Goal: Task Accomplishment & Management: Manage account settings

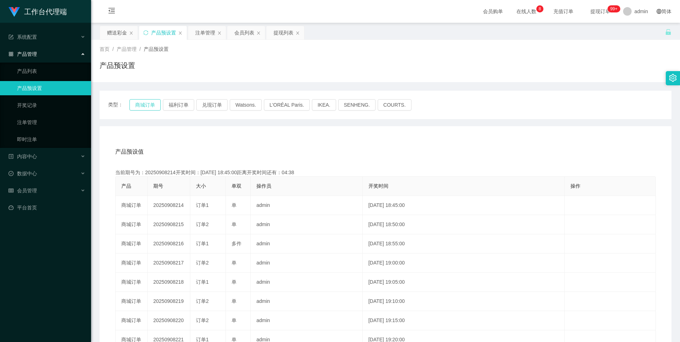
click at [141, 105] on button "商城订单" at bounding box center [144, 104] width 31 height 11
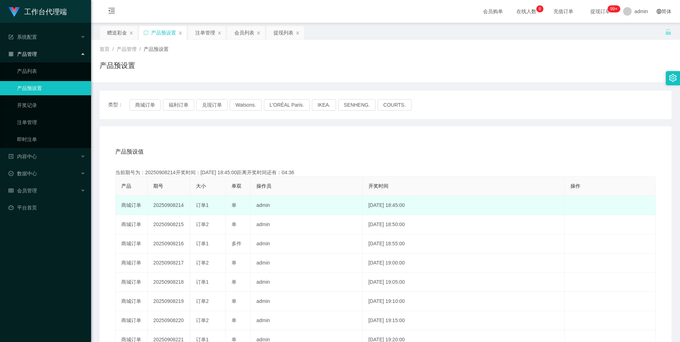
click at [170, 206] on td "20250908214" at bounding box center [169, 205] width 43 height 19
copy td "20250908214"
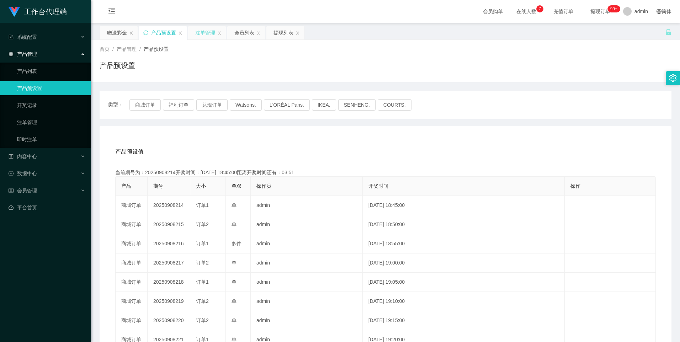
click at [206, 31] on div "注单管理" at bounding box center [205, 33] width 20 height 14
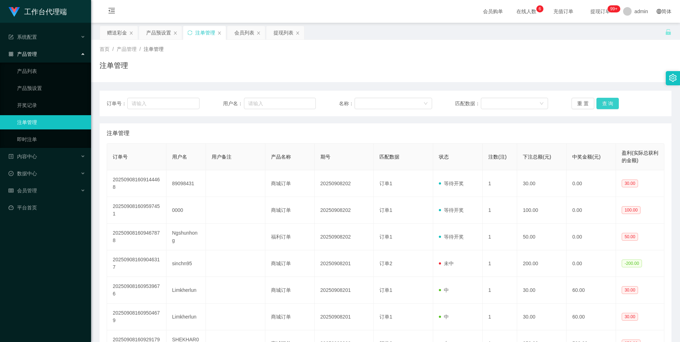
click at [605, 101] on button "查 询" at bounding box center [607, 103] width 23 height 11
click at [603, 106] on button "查 询" at bounding box center [607, 103] width 23 height 11
click at [608, 103] on button "查 询" at bounding box center [607, 103] width 23 height 11
click at [158, 33] on div "产品预设置" at bounding box center [158, 33] width 25 height 14
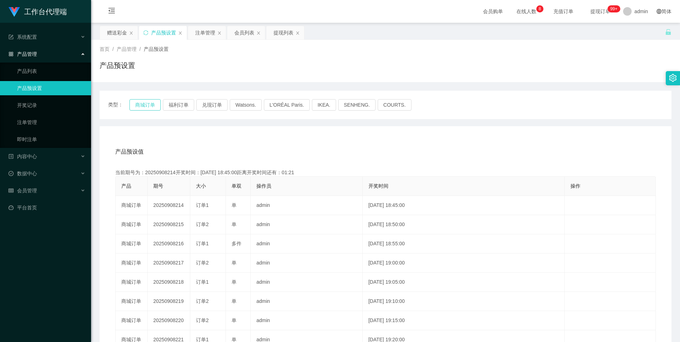
click at [146, 105] on button "商城订单" at bounding box center [144, 104] width 31 height 11
type button "k3wph"
click at [150, 107] on button "商城订单" at bounding box center [144, 104] width 31 height 11
click at [176, 106] on button "福利订单" at bounding box center [178, 104] width 31 height 11
click at [143, 103] on button "商城订单" at bounding box center [144, 104] width 31 height 11
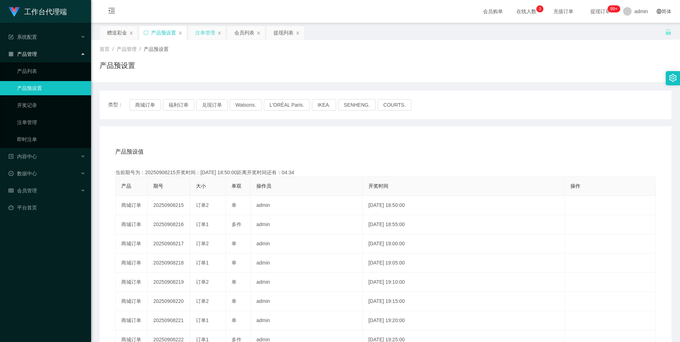
click at [203, 31] on div "注单管理" at bounding box center [205, 33] width 20 height 14
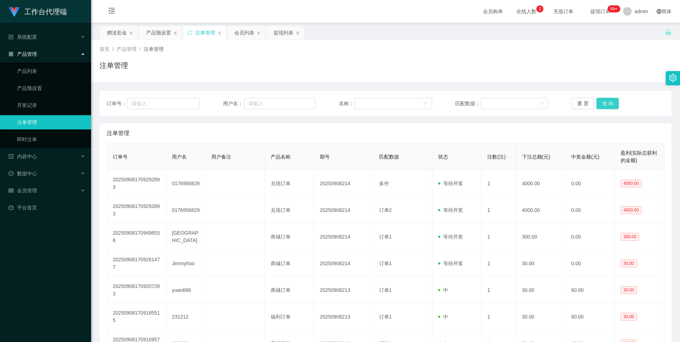
click at [608, 103] on button "查 询" at bounding box center [607, 103] width 23 height 11
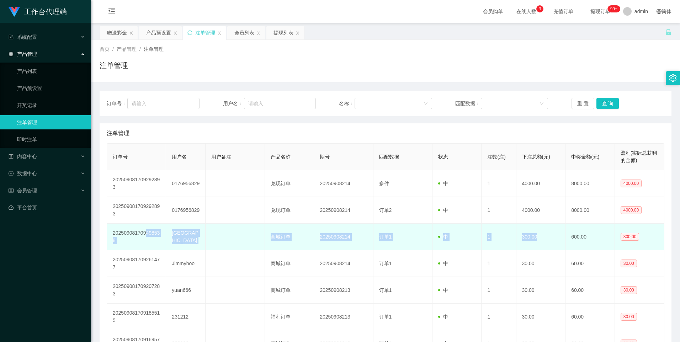
drag, startPoint x: 539, startPoint y: 236, endPoint x: 145, endPoint y: 230, distance: 393.6
click at [145, 230] on tr "202509081709498538 [GEOGRAPHIC_DATA] 商城订单 20250908214 订单1 中 1 300.00 600.00 300…" at bounding box center [385, 237] width 557 height 27
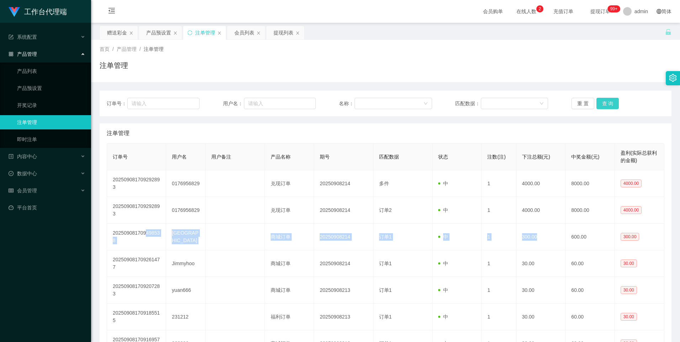
click at [603, 102] on button "查 询" at bounding box center [607, 103] width 23 height 11
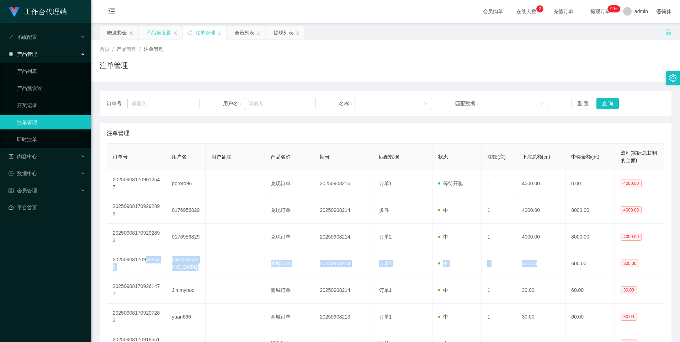
click at [151, 34] on div "产品预设置" at bounding box center [158, 33] width 25 height 14
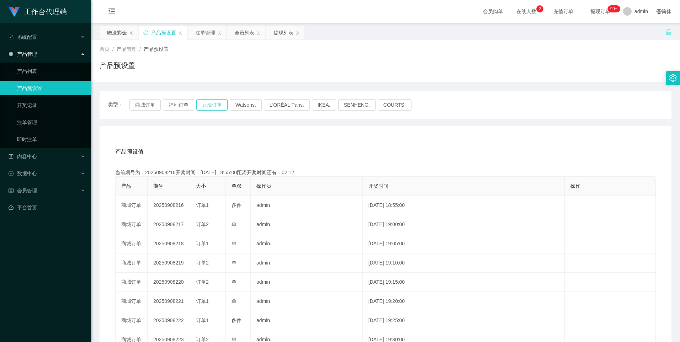
click at [220, 101] on button "兑现订单" at bounding box center [211, 104] width 31 height 11
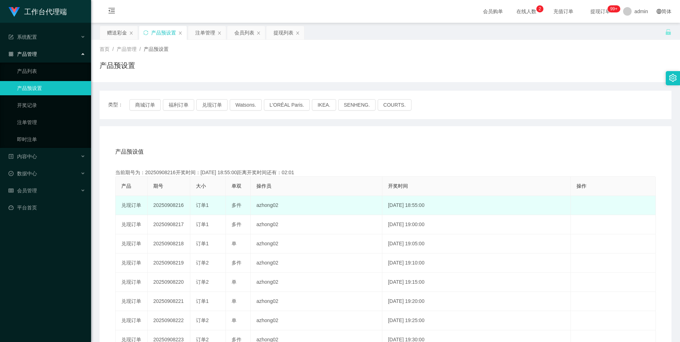
click at [170, 204] on td "20250908216" at bounding box center [169, 205] width 43 height 19
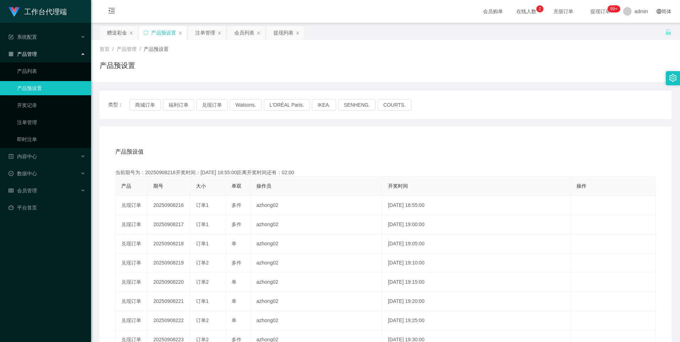
copy td "20250908216"
click at [143, 101] on button "商城订单" at bounding box center [144, 104] width 31 height 11
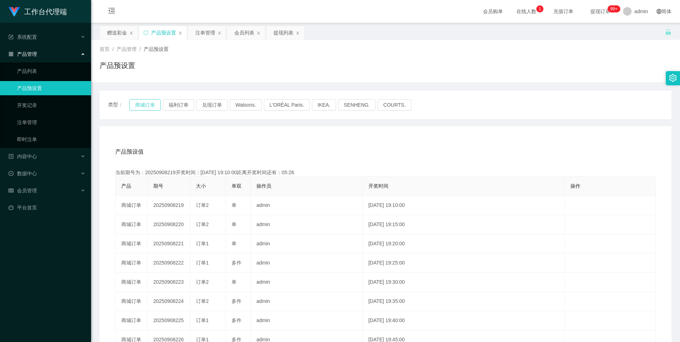
click at [151, 106] on button "商城订单" at bounding box center [144, 104] width 31 height 11
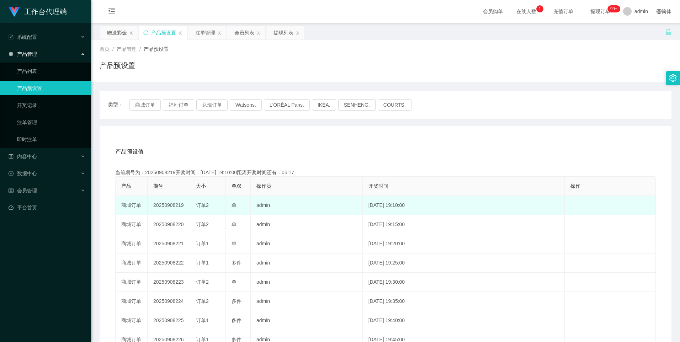
click at [172, 207] on td "20250908219" at bounding box center [169, 205] width 43 height 19
copy td "20250908219"
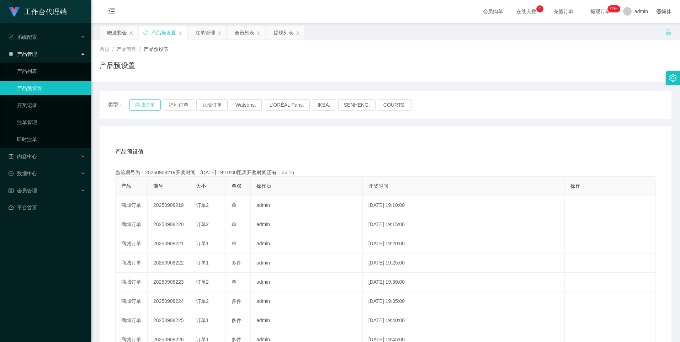
type button "k3wph"
click at [144, 106] on button "商城订单" at bounding box center [144, 104] width 31 height 11
click at [145, 107] on button "商城订单" at bounding box center [144, 104] width 31 height 11
click at [151, 111] on div "类型： 商城订单 福利订单 兑现订单 Watsons. L'ORÉAL Paris. IKEA. [GEOGRAPHIC_DATA]. COURTS." at bounding box center [386, 105] width 572 height 28
click at [150, 105] on button "商城订单" at bounding box center [144, 104] width 31 height 11
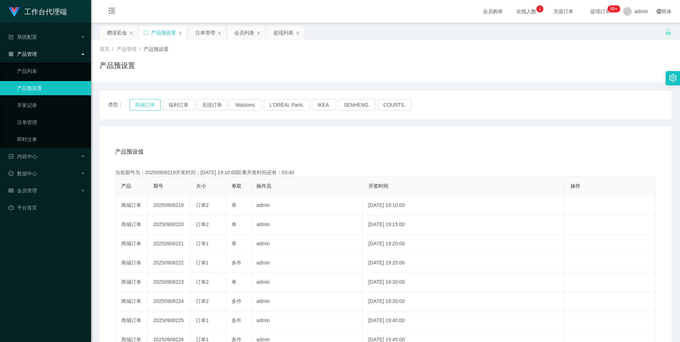
click at [143, 106] on button "商城订单" at bounding box center [144, 104] width 31 height 11
click at [178, 107] on button "福利订单" at bounding box center [178, 104] width 31 height 11
click at [148, 105] on button "商城订单" at bounding box center [144, 104] width 31 height 11
click at [149, 108] on button "商城订单" at bounding box center [144, 104] width 31 height 11
click at [175, 107] on button "福利订单" at bounding box center [178, 104] width 31 height 11
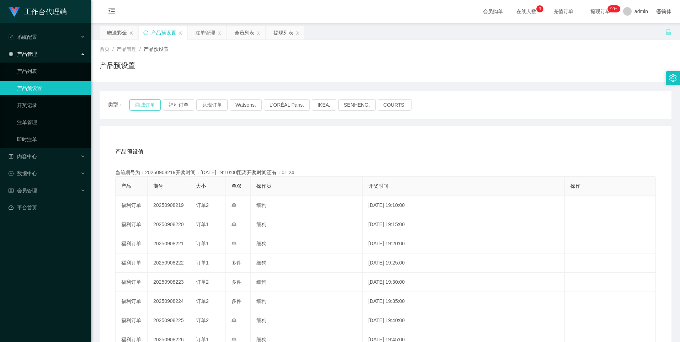
click at [149, 103] on button "商城订单" at bounding box center [144, 104] width 31 height 11
click at [139, 101] on button "商城订单" at bounding box center [144, 104] width 31 height 11
click at [169, 106] on button "福利订单" at bounding box center [178, 104] width 31 height 11
click at [211, 107] on button "兑现订单" at bounding box center [211, 104] width 31 height 11
